Goal: Information Seeking & Learning: Understand process/instructions

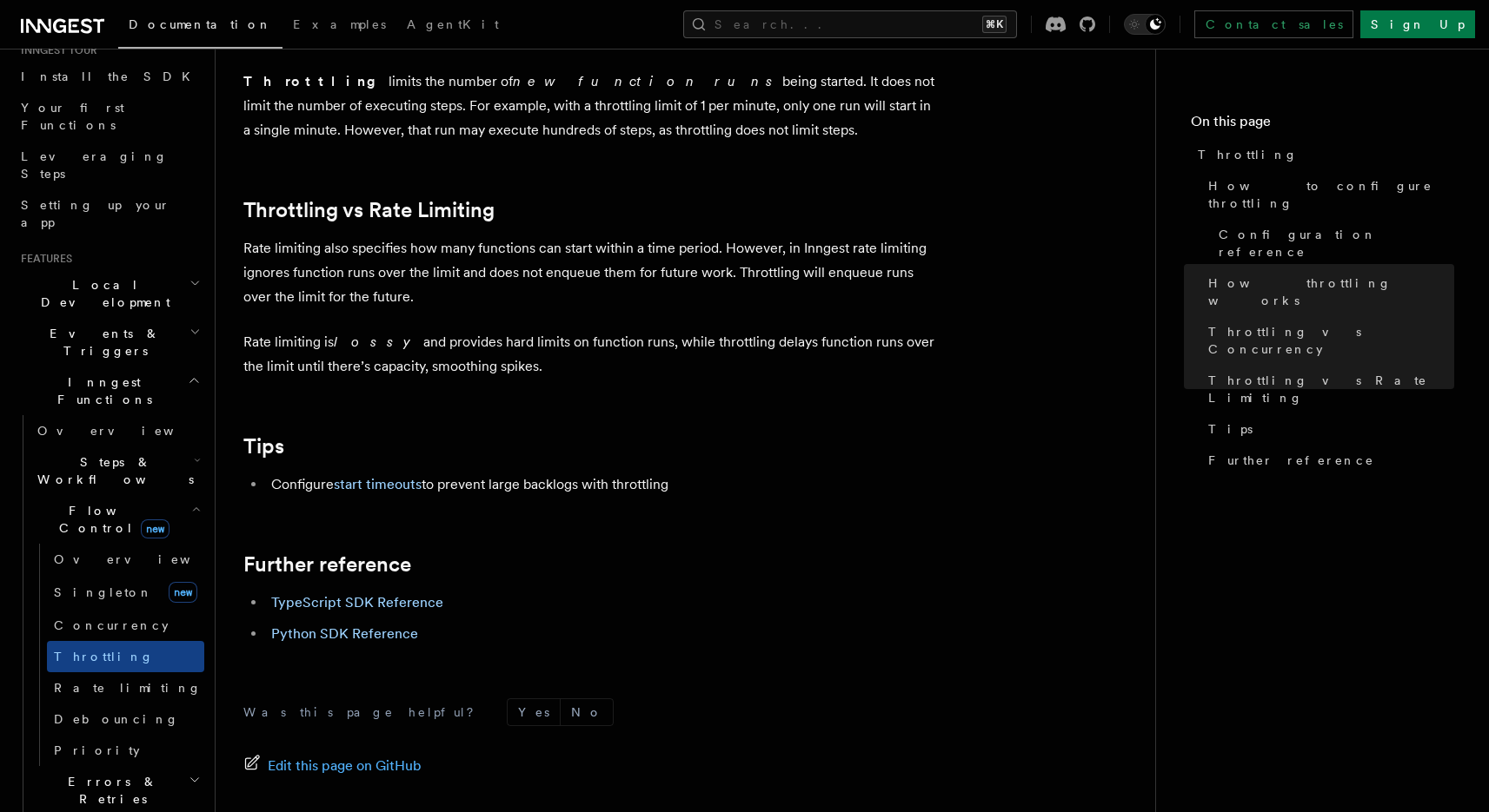
scroll to position [212, 0]
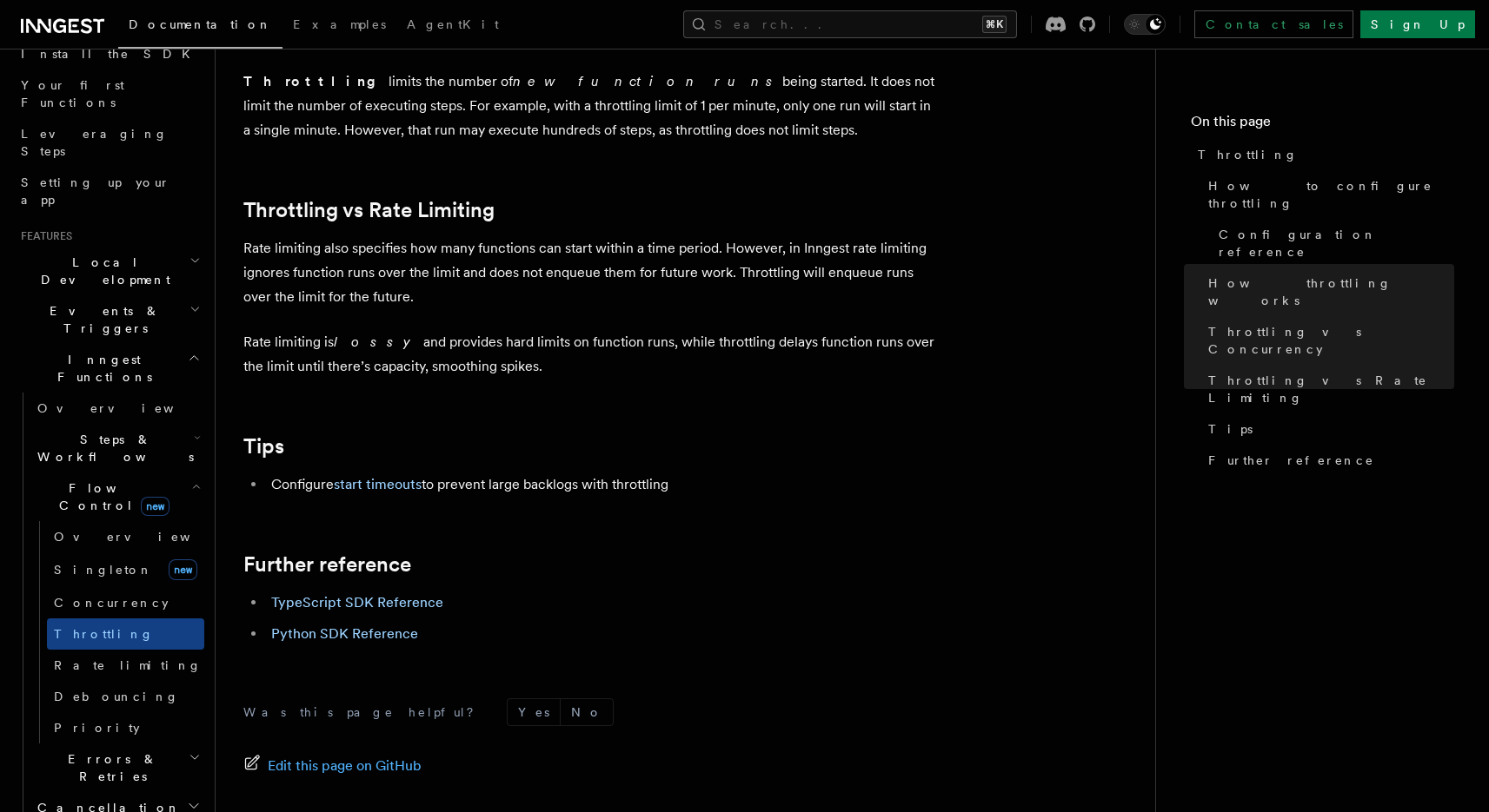
click at [170, 424] on h2 "Steps & Workflows" at bounding box center [117, 448] width 174 height 49
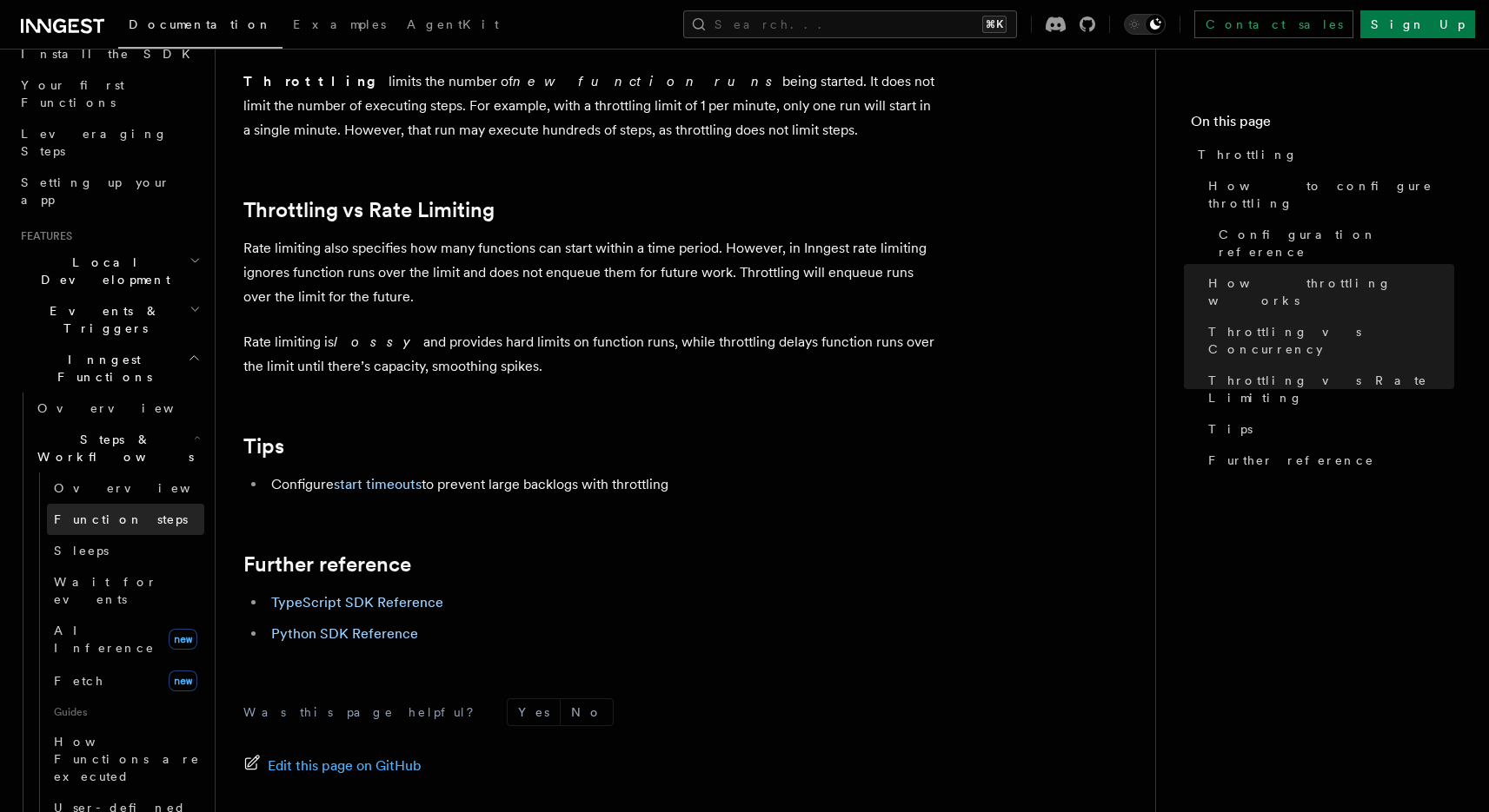
click at [108, 512] on span "Function steps" at bounding box center [120, 519] width 134 height 14
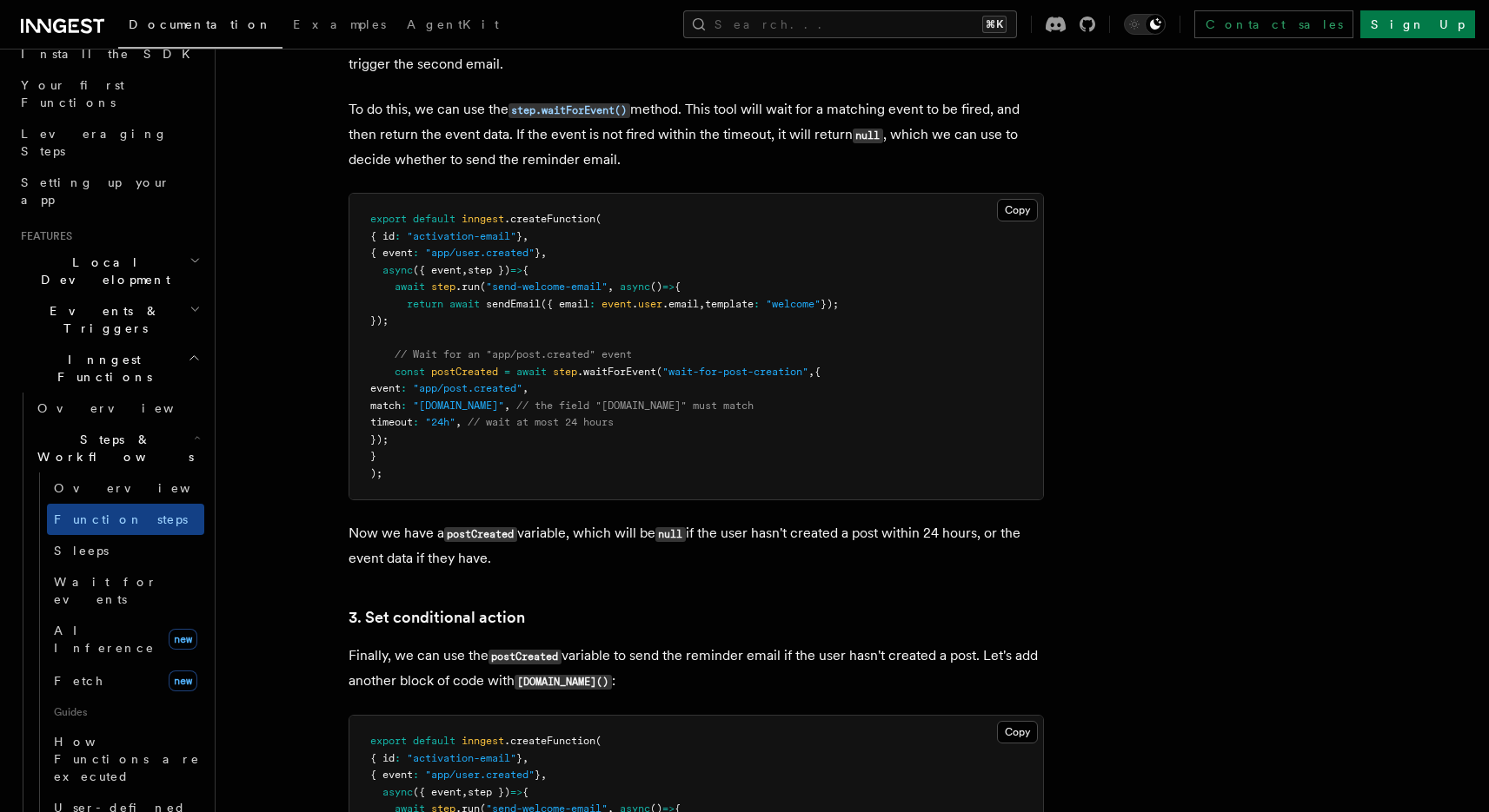
scroll to position [1776, 0]
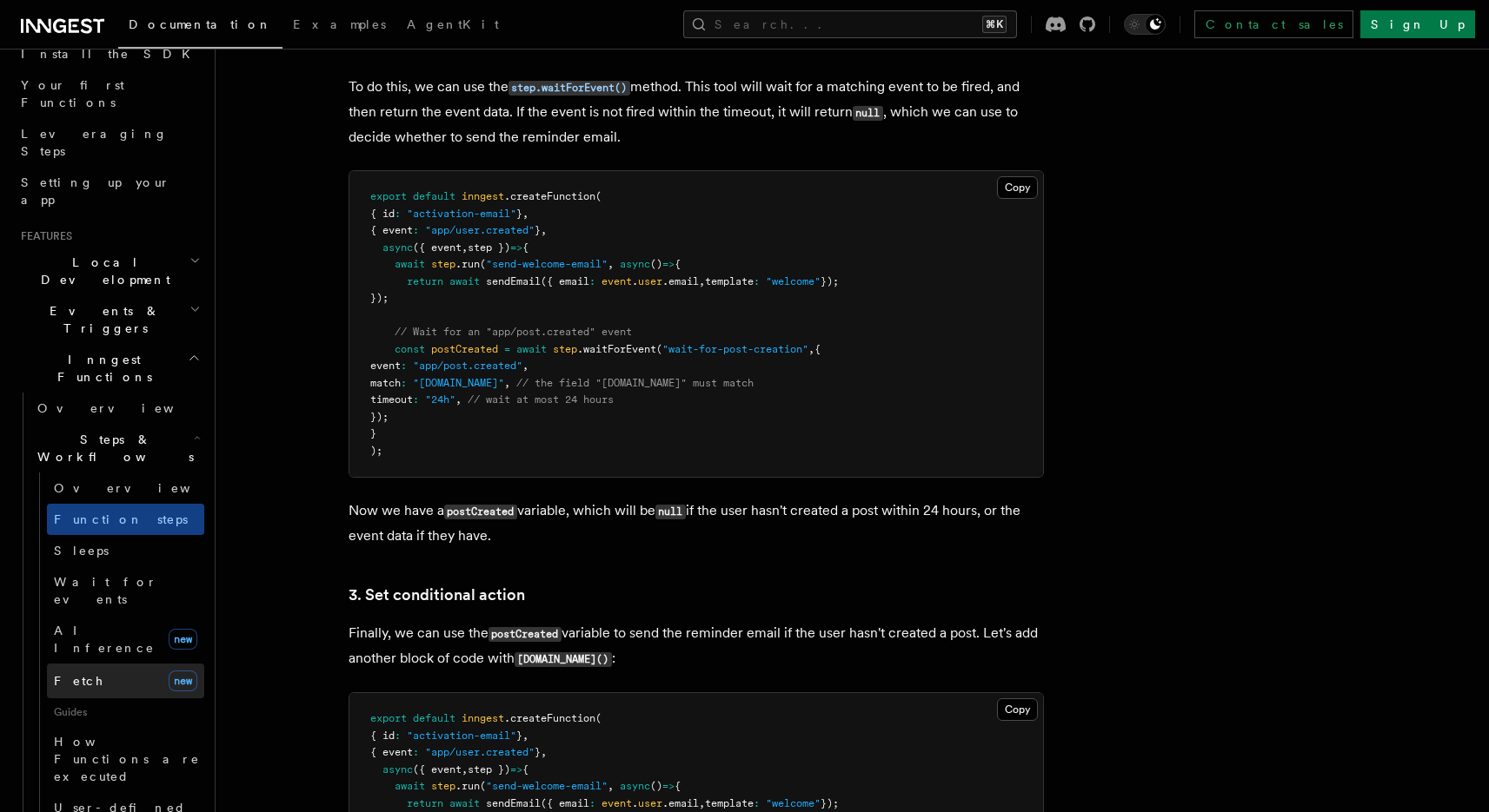
click at [112, 664] on link "Fetch new" at bounding box center [125, 681] width 157 height 34
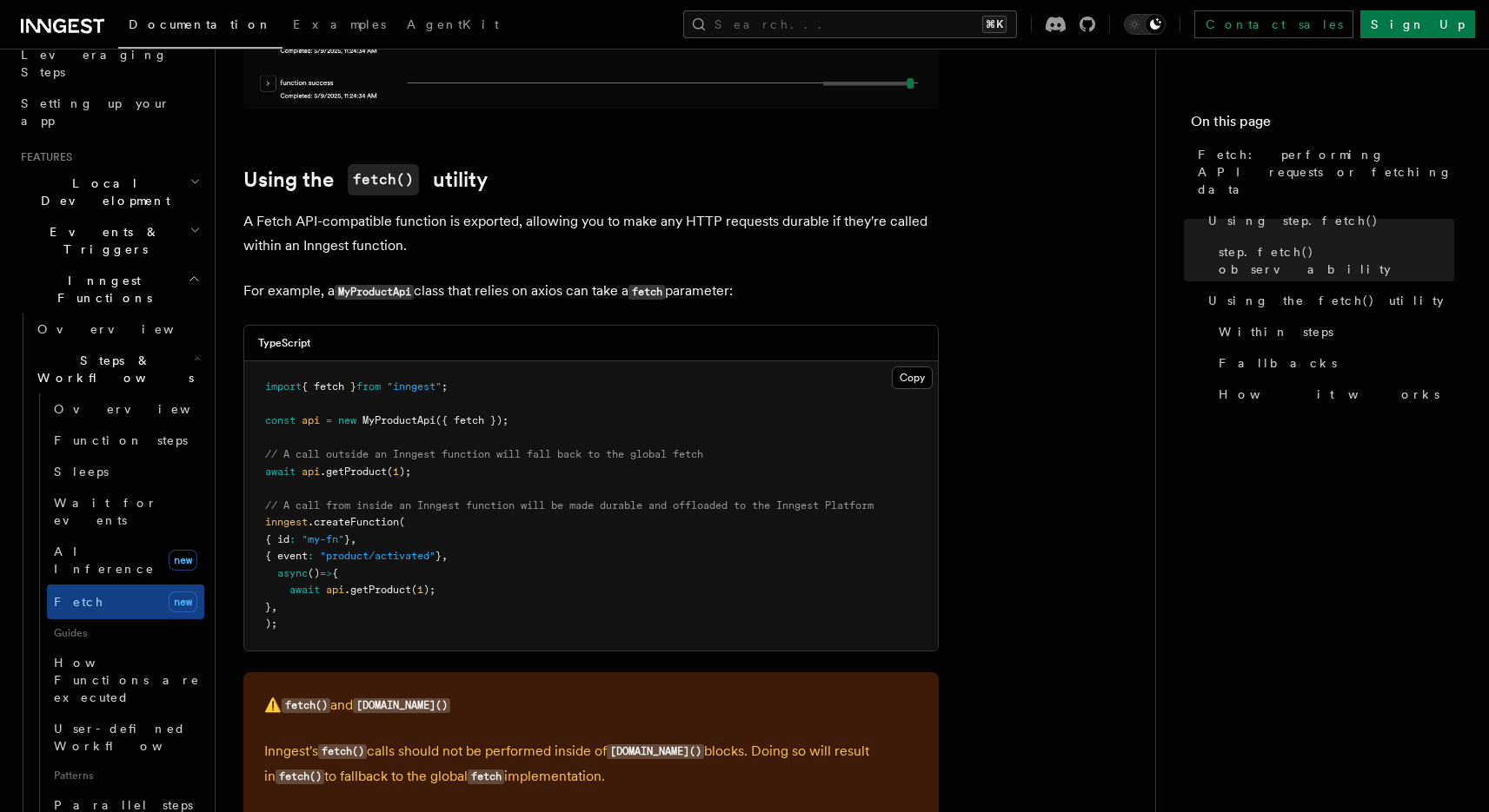
scroll to position [314, 0]
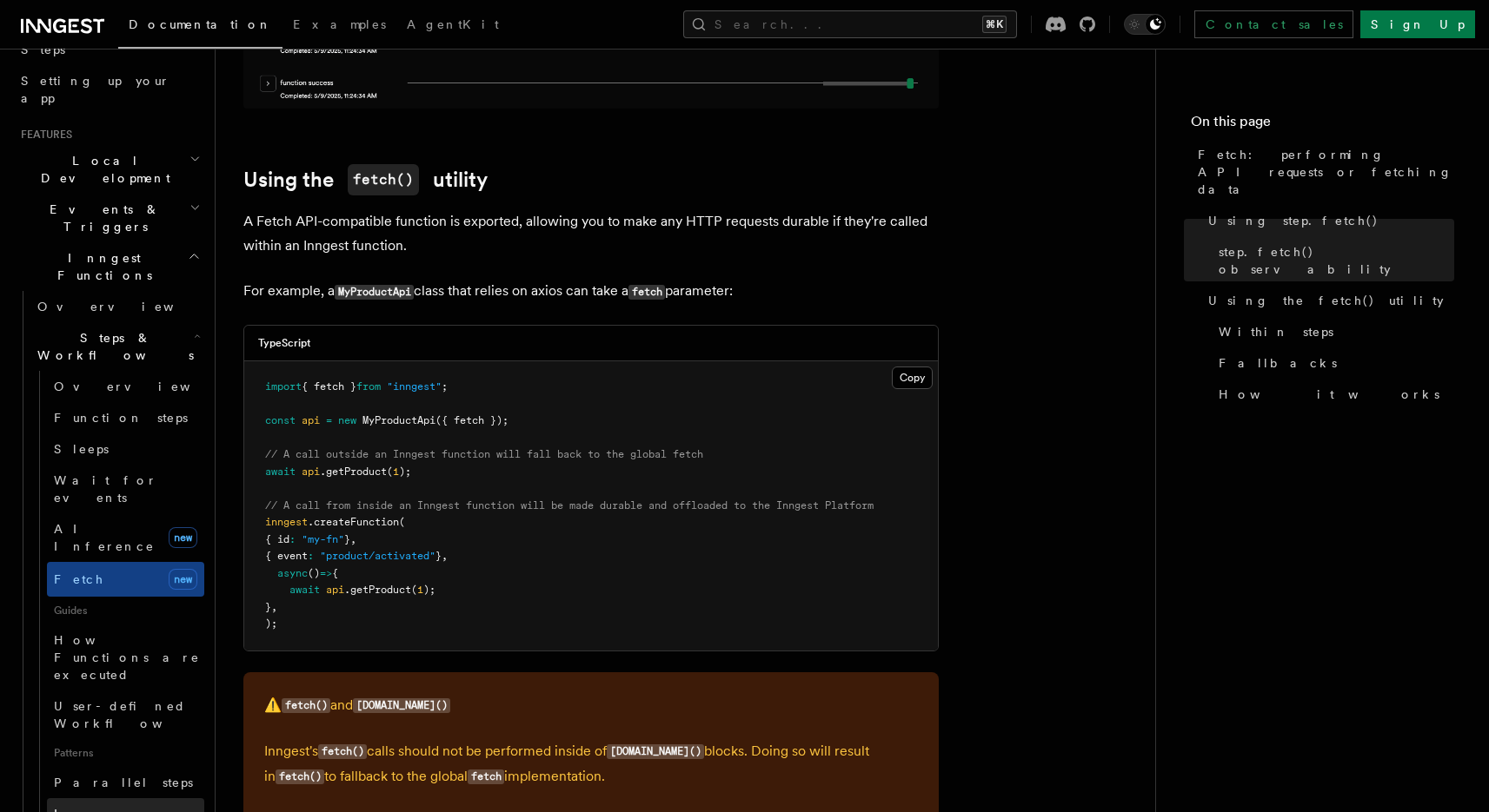
click at [124, 807] on span "Loops over steps" at bounding box center [119, 822] width 133 height 31
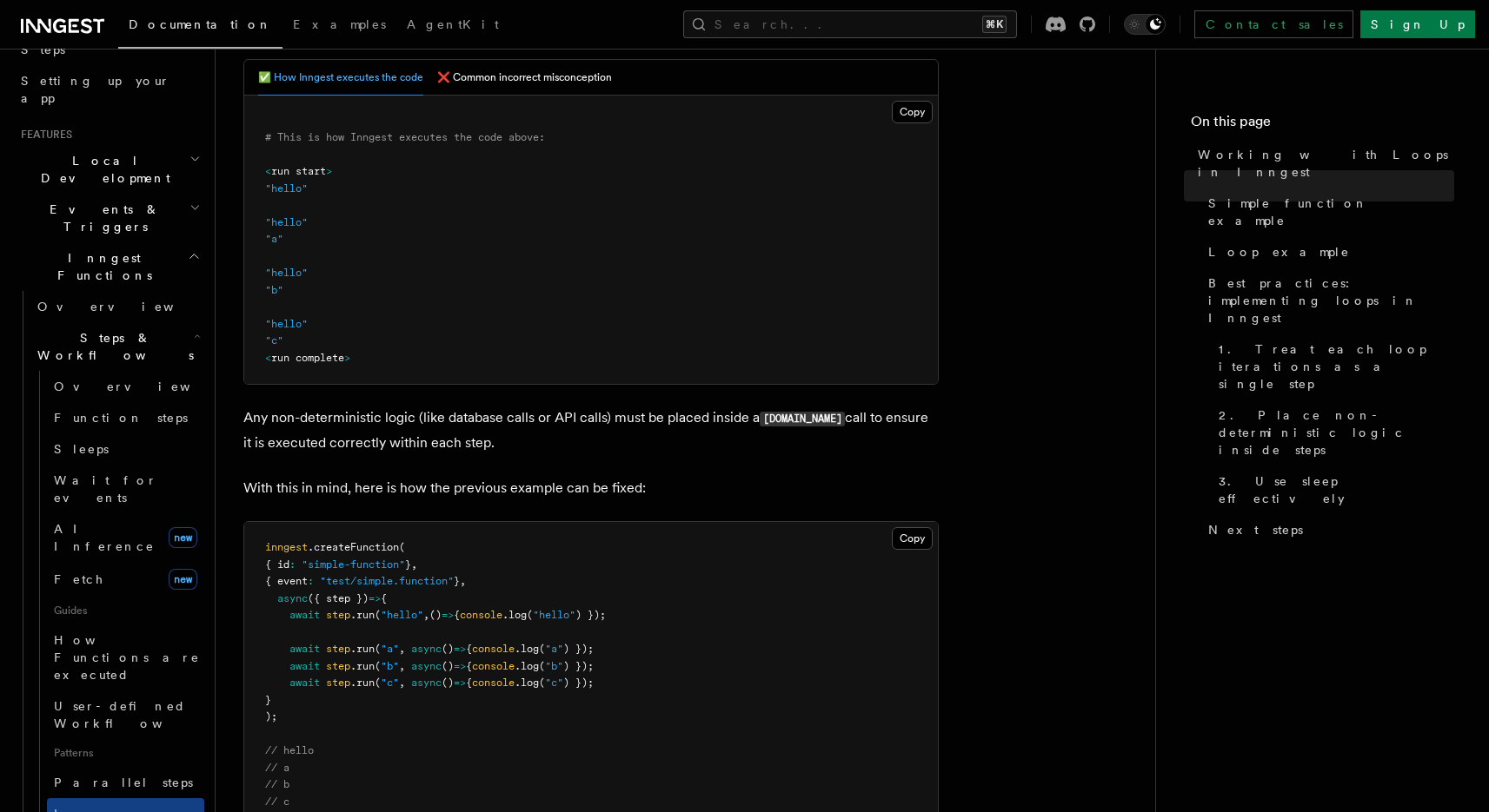
scroll to position [779, 0]
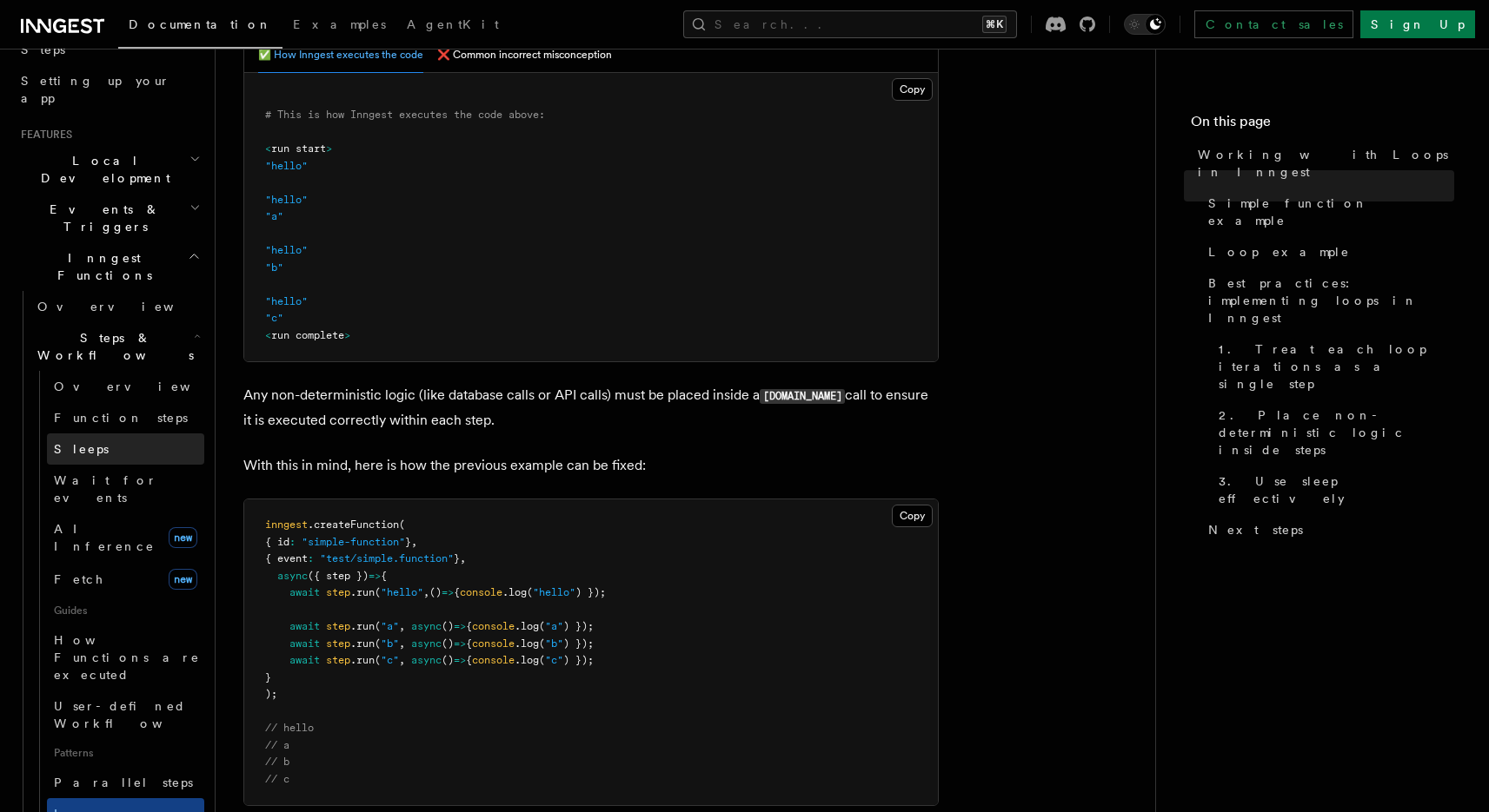
click at [118, 433] on link "Sleeps" at bounding box center [125, 448] width 157 height 31
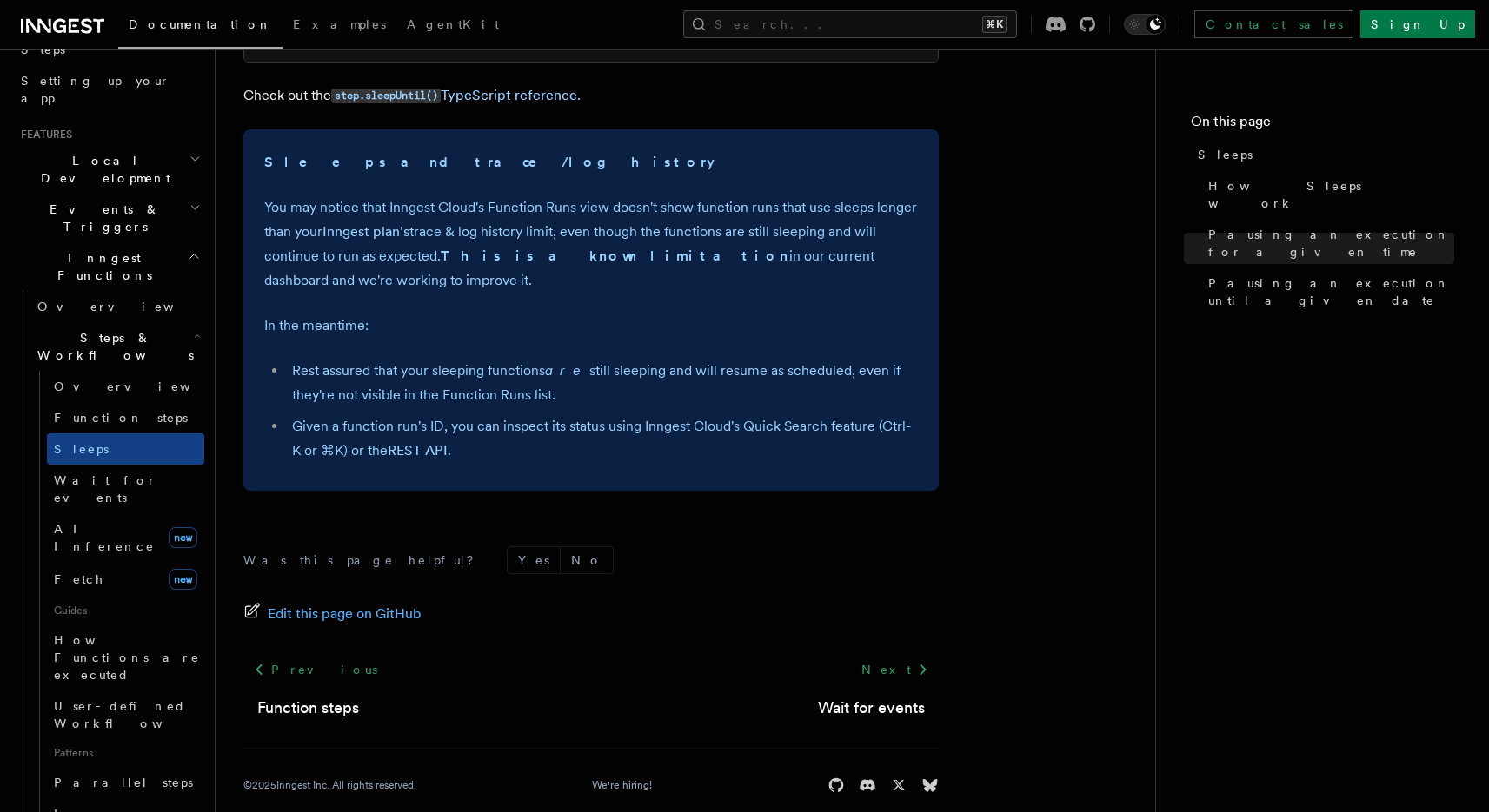
scroll to position [489, 0]
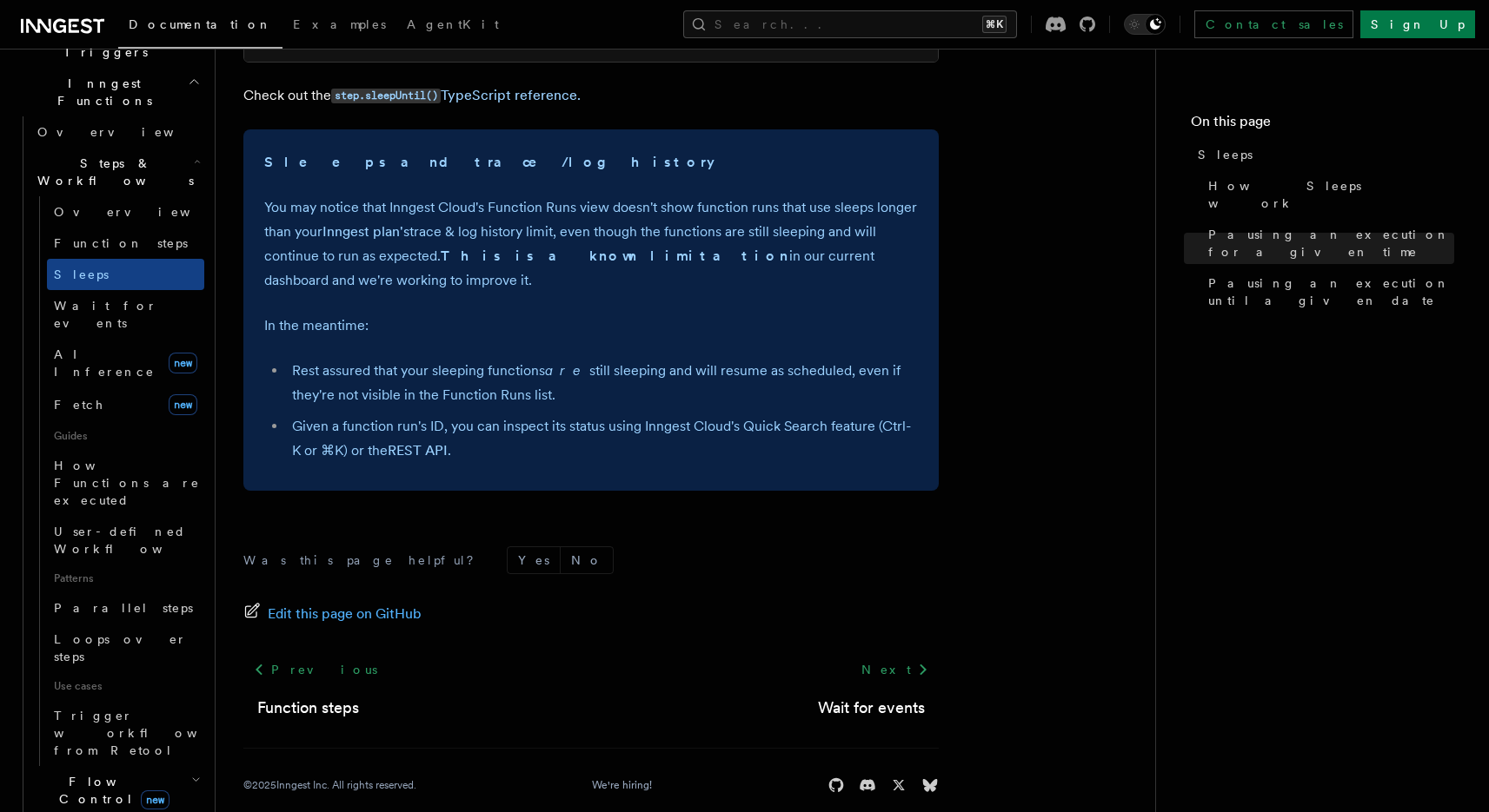
click at [191, 773] on icon "button" at bounding box center [196, 780] width 10 height 14
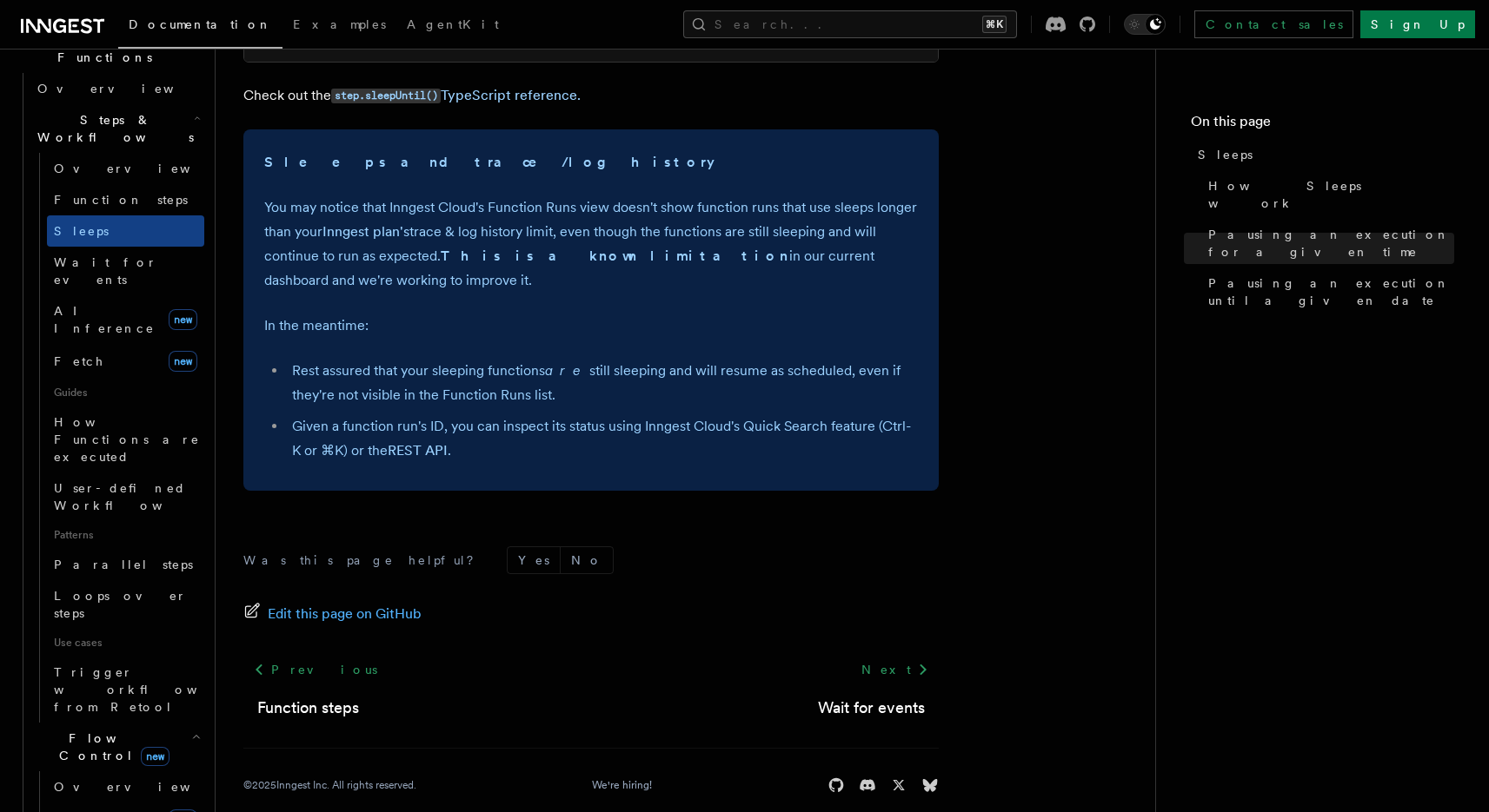
scroll to position [554, 0]
